Goal: Task Accomplishment & Management: Complete application form

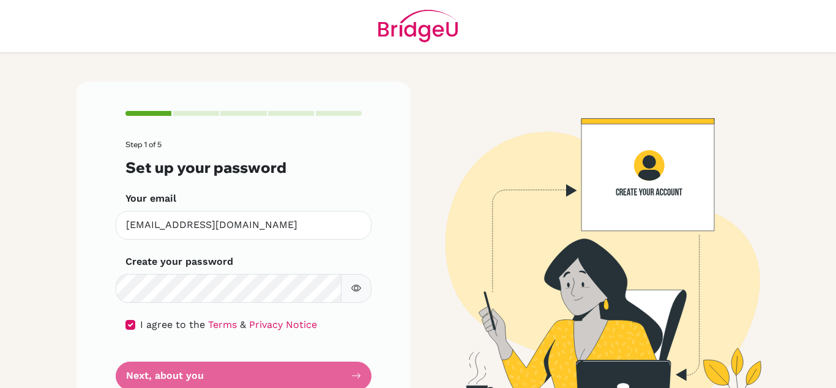
scroll to position [43, 0]
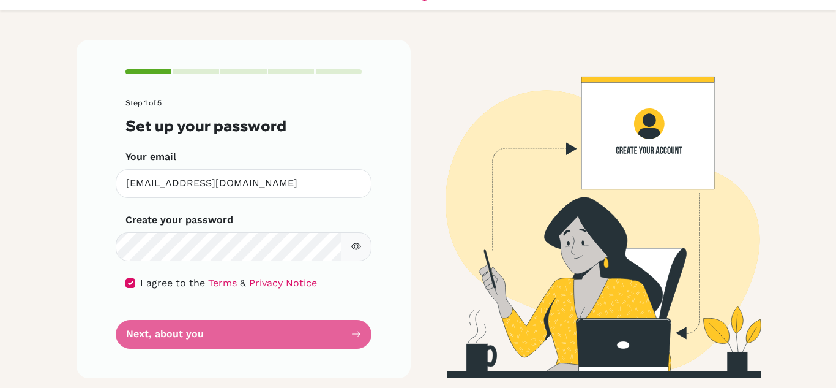
click at [250, 331] on form "Step 1 of 5 Set up your password Your email [EMAIL_ADDRESS][DOMAIN_NAME] Invali…" at bounding box center [243, 223] width 236 height 249
click at [215, 335] on form "Step 1 of 5 Set up your password Your email [EMAIL_ADDRESS][DOMAIN_NAME] Invali…" at bounding box center [243, 223] width 236 height 249
click at [132, 286] on input "checkbox" at bounding box center [130, 283] width 10 height 10
checkbox input "true"
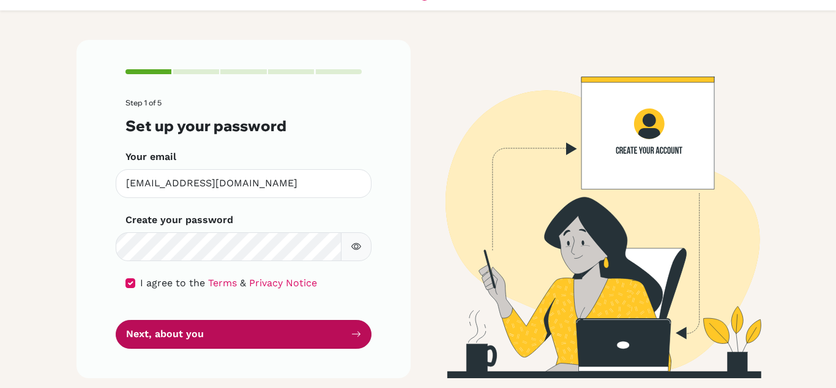
click at [236, 333] on button "Next, about you" at bounding box center [244, 334] width 256 height 29
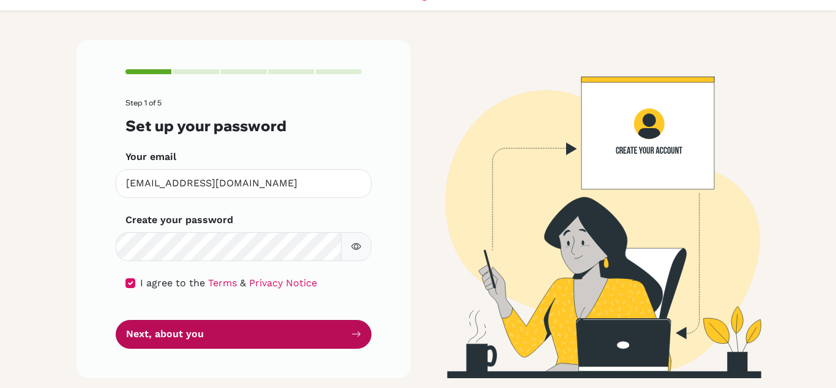
click at [236, 333] on button "Next, about you" at bounding box center [244, 334] width 256 height 29
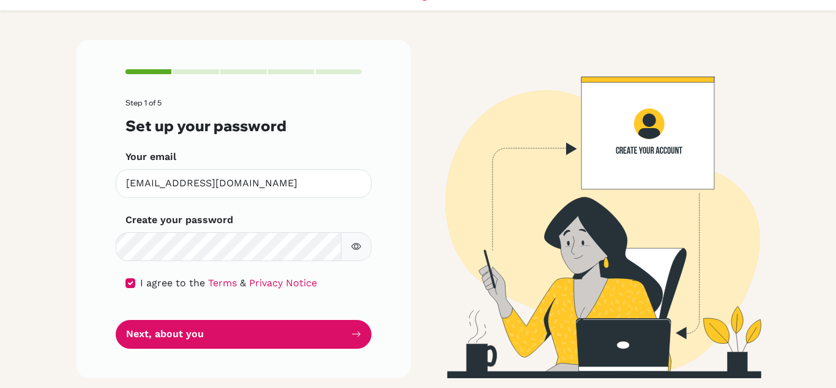
click at [360, 245] on icon "button" at bounding box center [356, 246] width 10 height 7
click at [360, 245] on icon "button" at bounding box center [357, 246] width 7 height 6
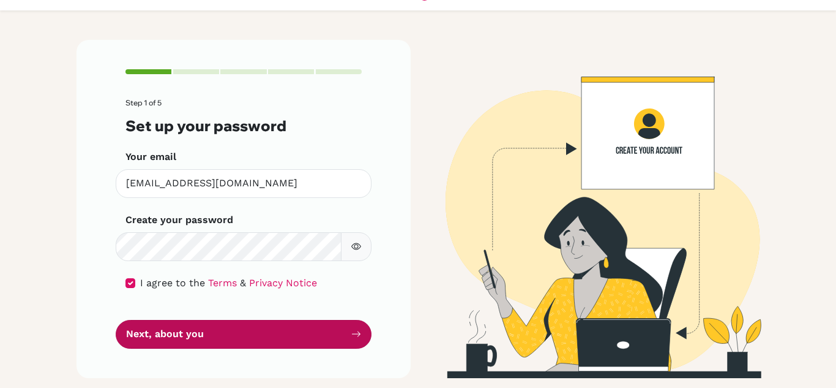
click at [324, 332] on button "Next, about you" at bounding box center [244, 334] width 256 height 29
click at [317, 327] on button "Next, about you" at bounding box center [244, 334] width 256 height 29
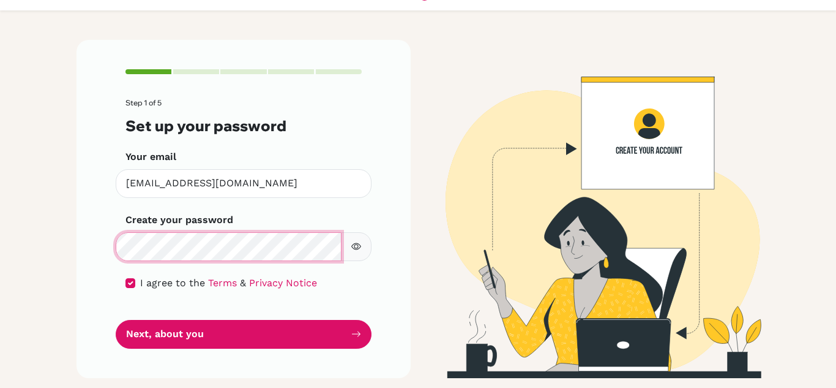
click at [116, 320] on button "Next, about you" at bounding box center [244, 334] width 256 height 29
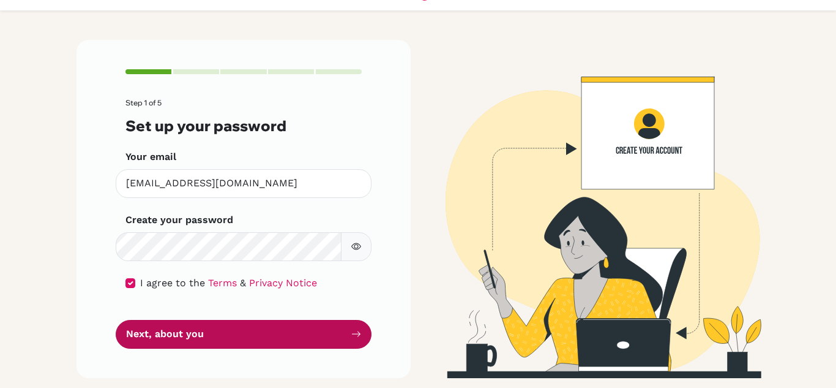
click at [305, 329] on button "Next, about you" at bounding box center [244, 334] width 256 height 29
